Goal: Task Accomplishment & Management: Manage account settings

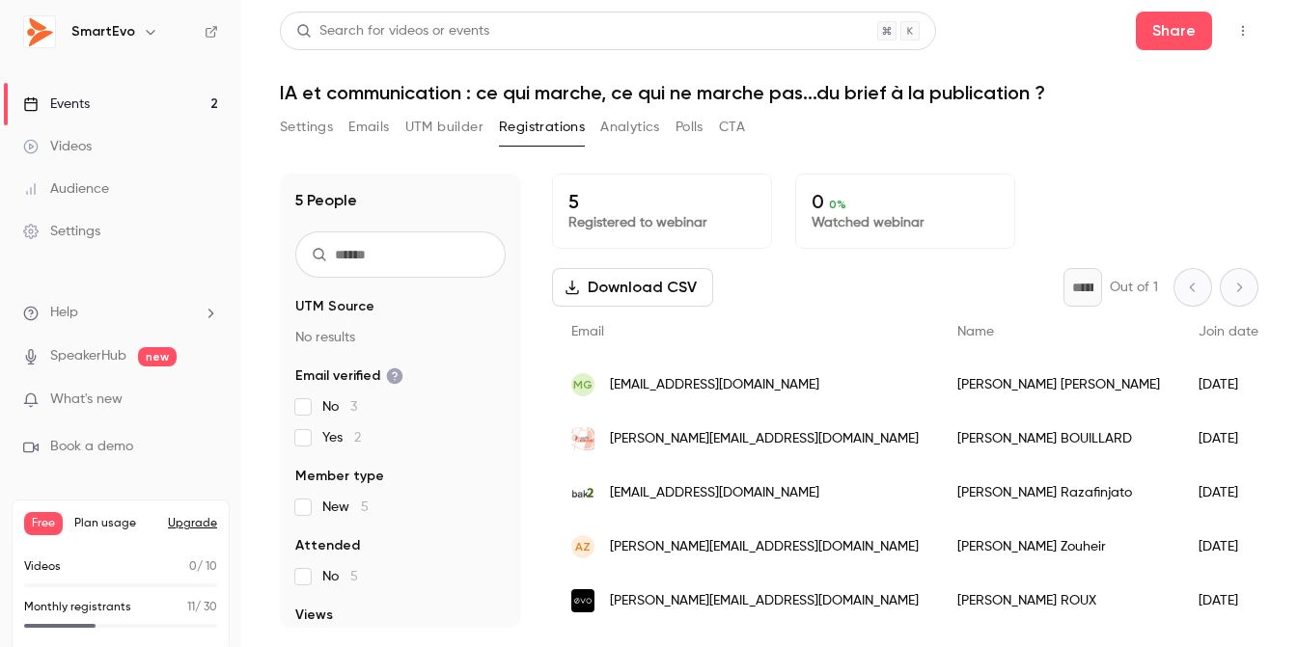
scroll to position [15, 0]
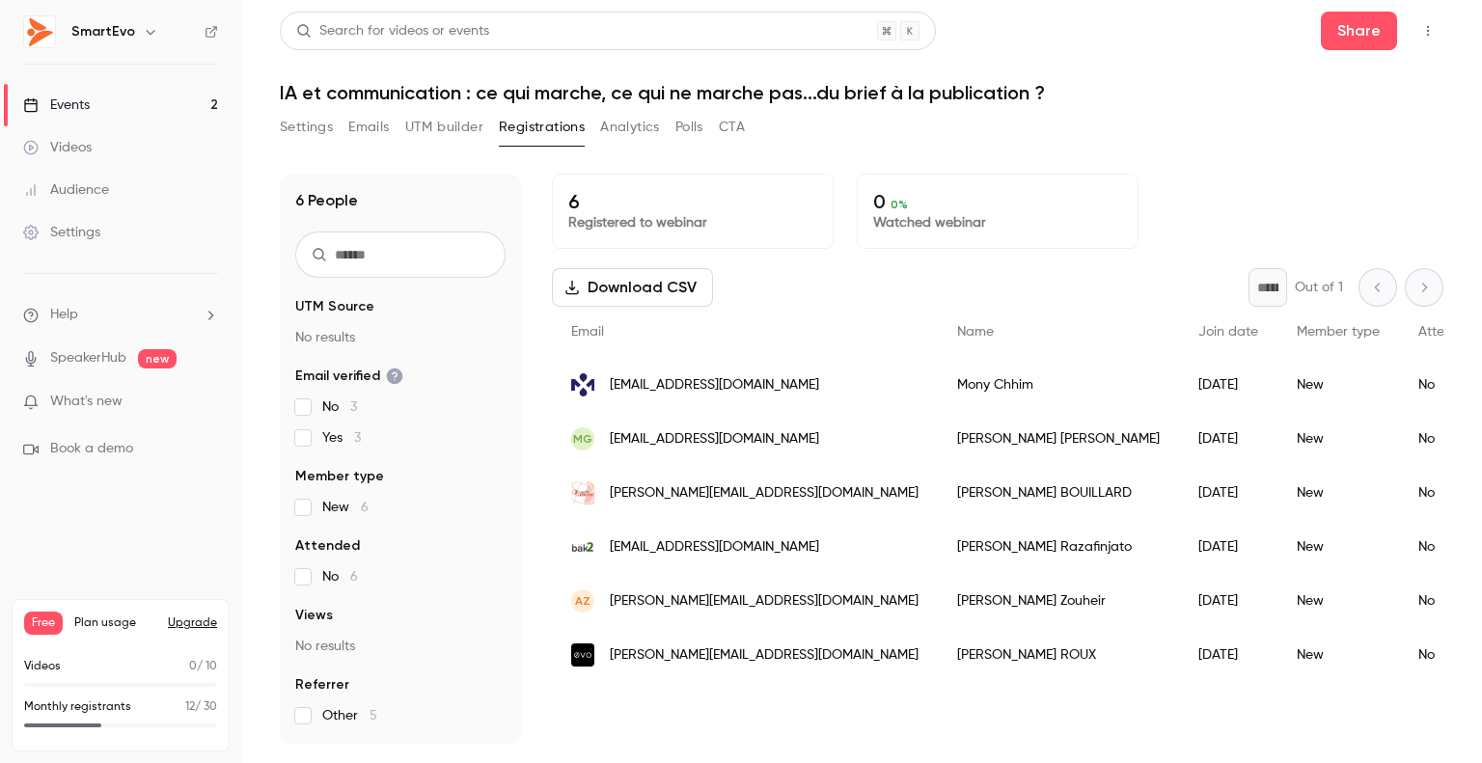
click at [314, 126] on button "Settings" at bounding box center [306, 127] width 53 height 31
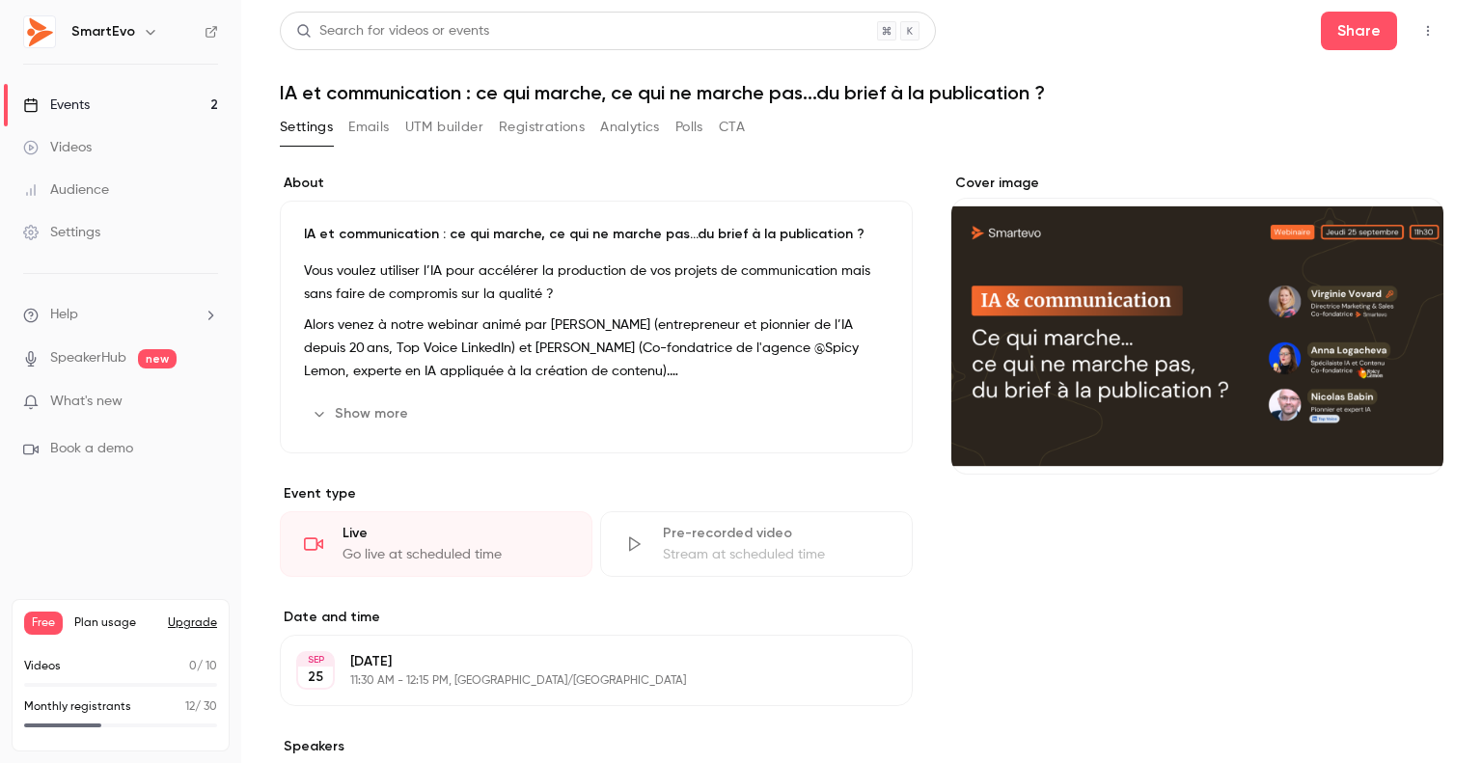
click at [364, 124] on button "Emails" at bounding box center [368, 127] width 41 height 31
